Goal: Transaction & Acquisition: Purchase product/service

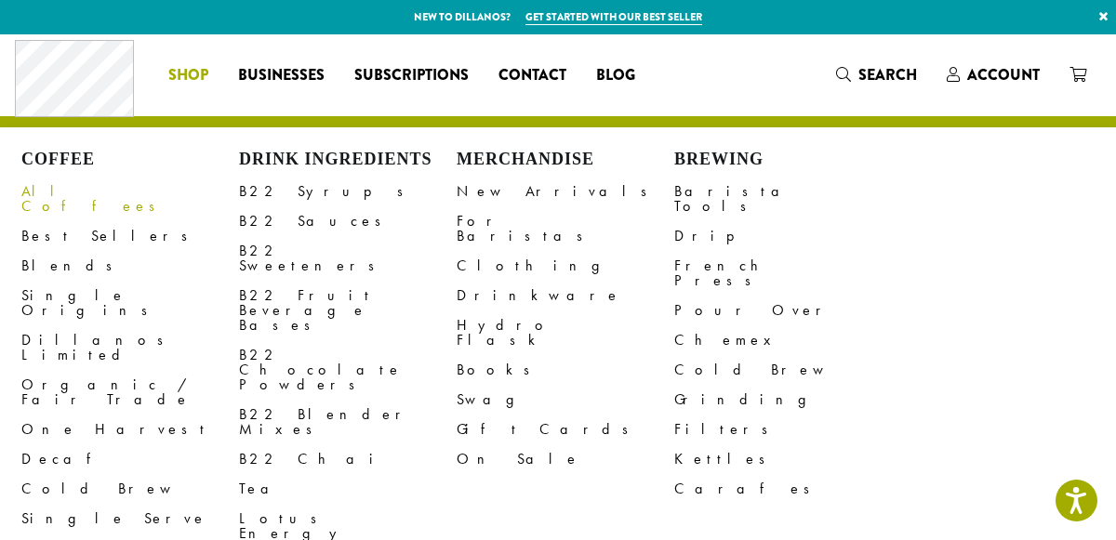
click at [54, 192] on link "All Coffees" at bounding box center [130, 199] width 218 height 45
click at [198, 77] on span "Shop" at bounding box center [188, 75] width 40 height 23
click at [95, 504] on link "Single Serve" at bounding box center [130, 519] width 218 height 30
click at [65, 474] on link "Cold Brew" at bounding box center [130, 489] width 218 height 30
click at [49, 251] on link "Blends" at bounding box center [130, 266] width 218 height 30
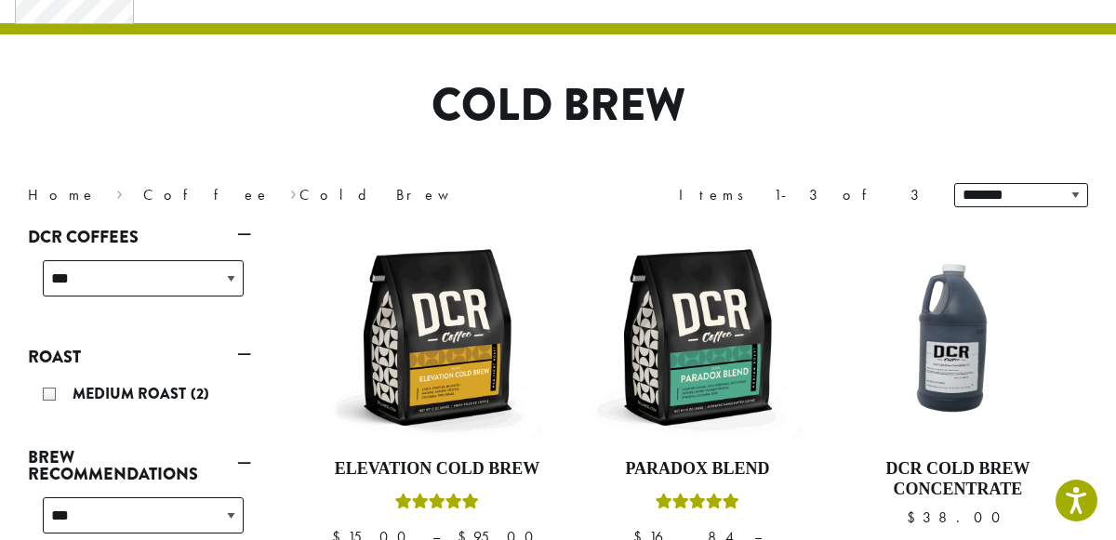
scroll to position [106, 0]
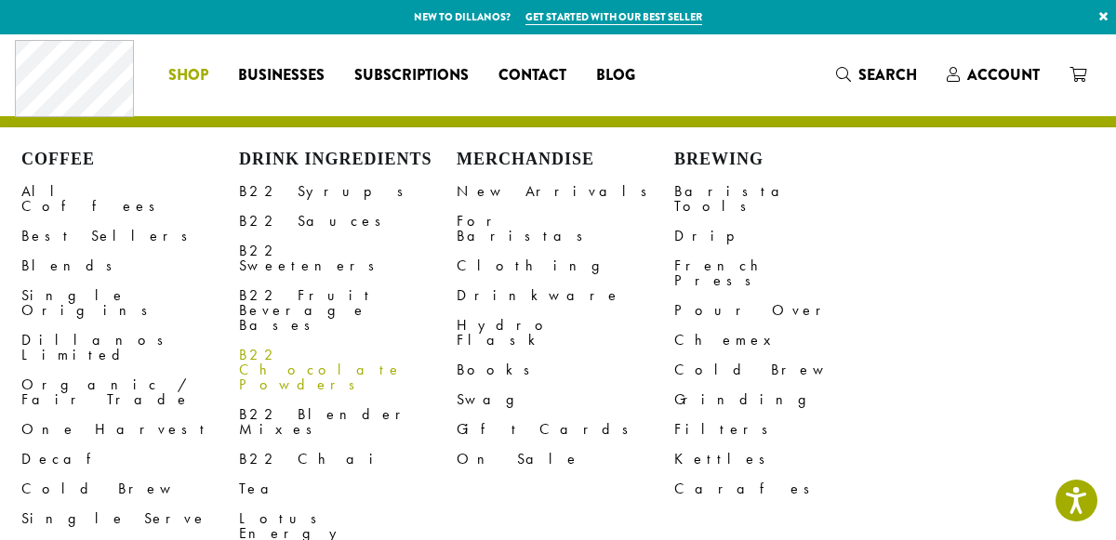
click at [392, 340] on link "B22 Chocolate Powders" at bounding box center [348, 370] width 218 height 60
